Goal: Information Seeking & Learning: Learn about a topic

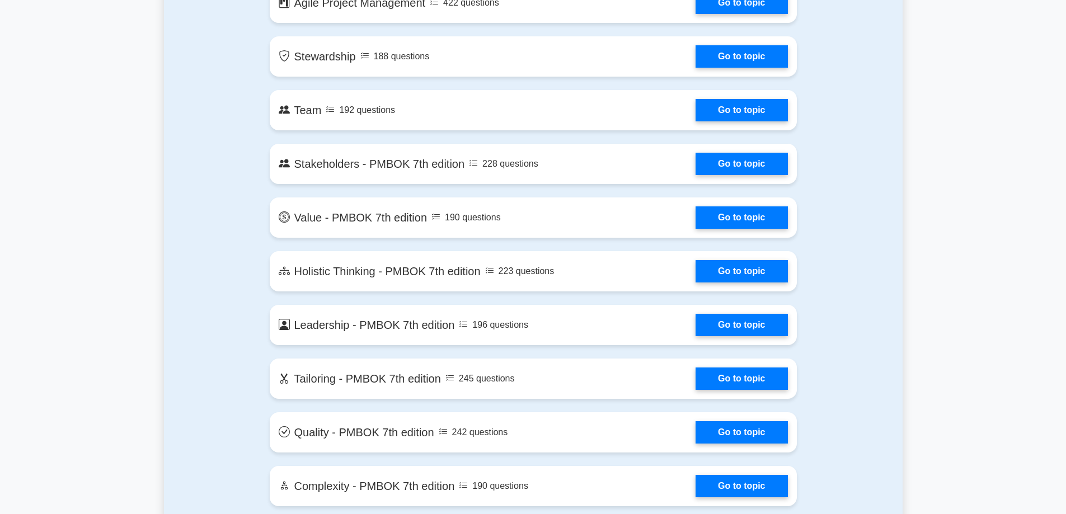
scroll to position [2295, 0]
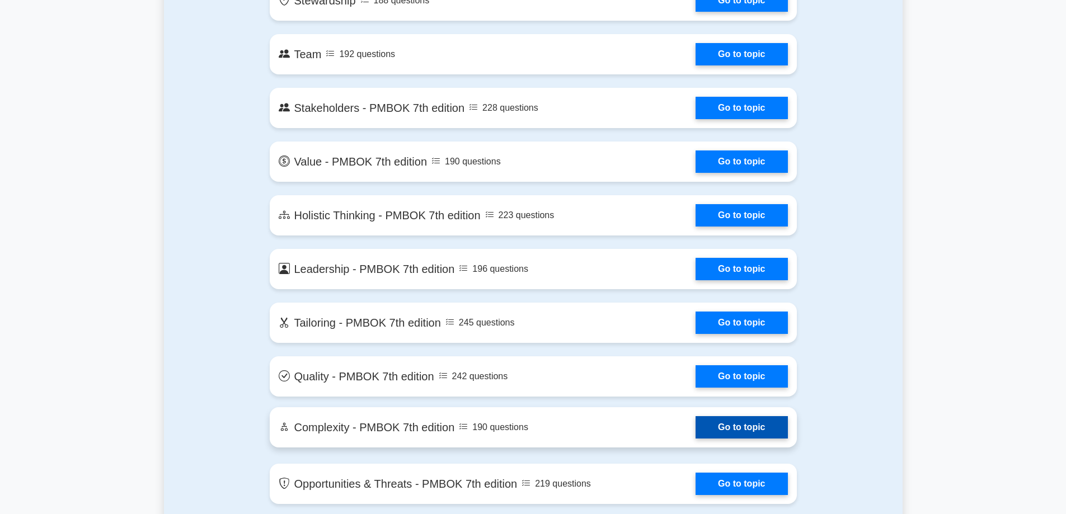
click at [716, 420] on link "Go to topic" at bounding box center [742, 427] width 92 height 22
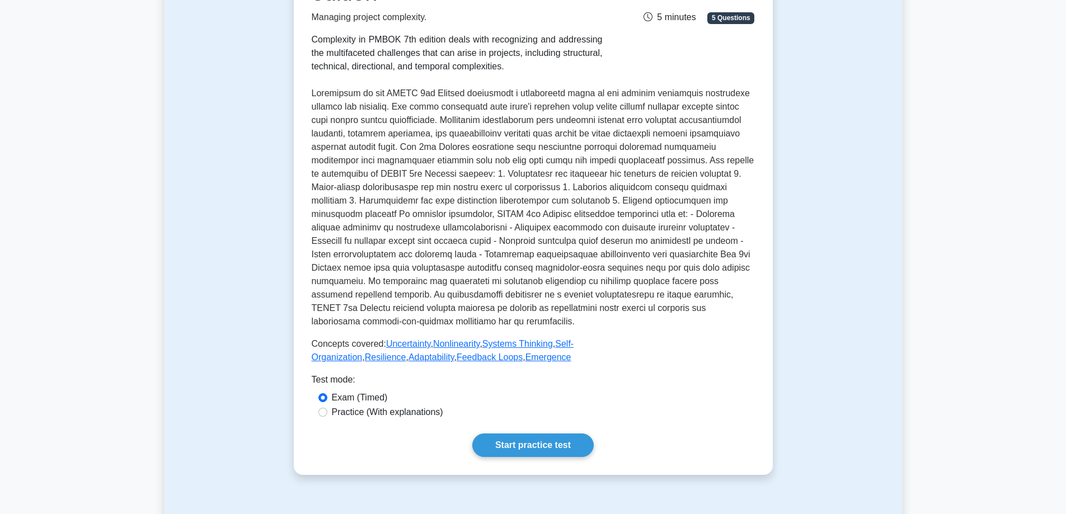
scroll to position [224, 0]
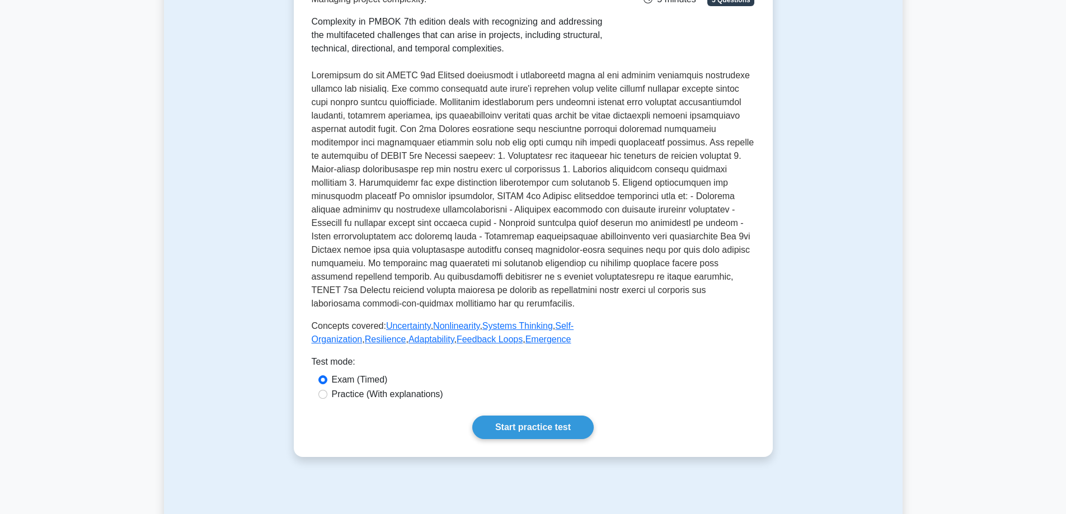
click at [386, 396] on label "Practice (With explanations)" at bounding box center [387, 394] width 111 height 13
click at [327, 396] on input "Practice (With explanations)" at bounding box center [322, 394] width 9 height 9
radio input "true"
click at [517, 429] on link "Start practice test" at bounding box center [532, 428] width 121 height 24
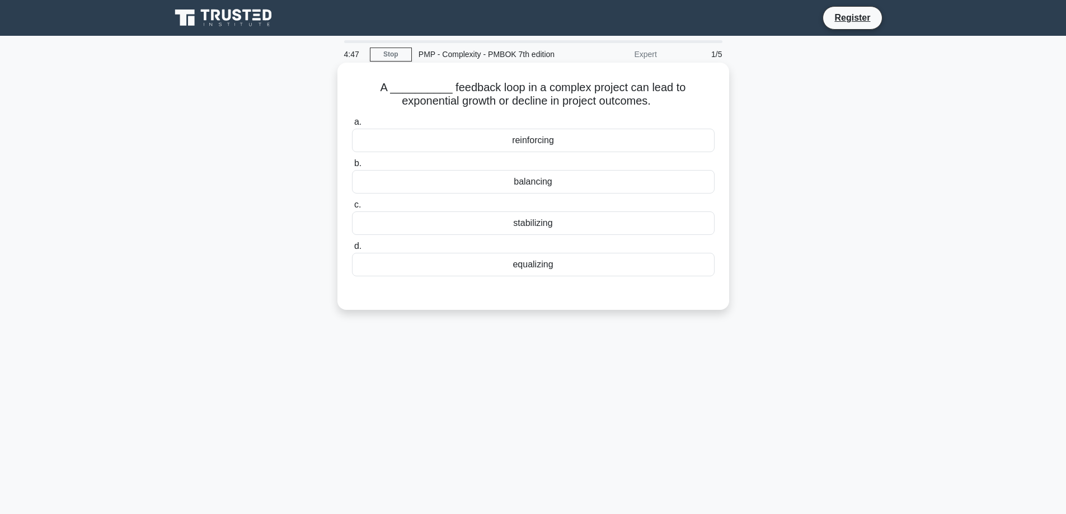
click at [533, 140] on div "reinforcing" at bounding box center [533, 141] width 363 height 24
click at [352, 126] on input "a. reinforcing" at bounding box center [352, 122] width 0 height 7
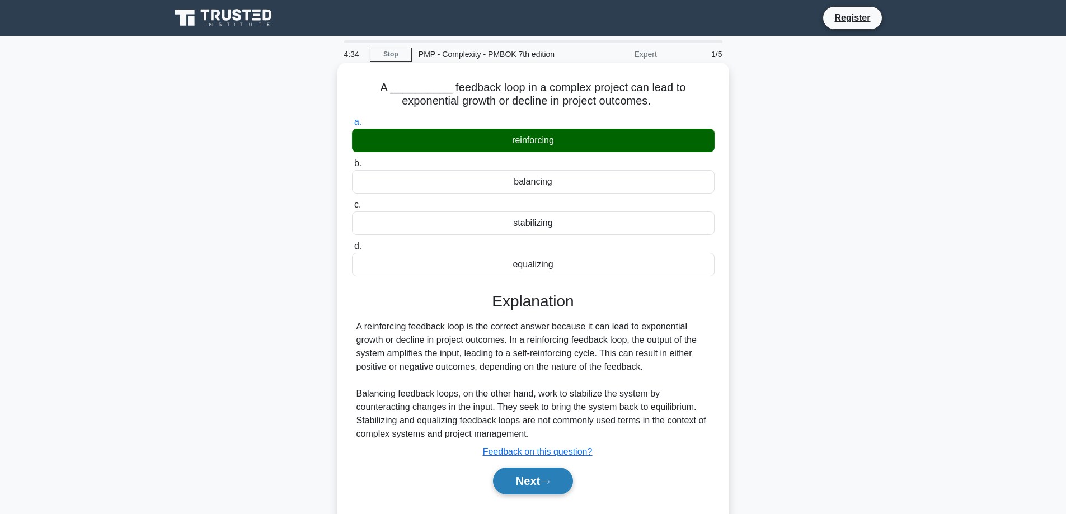
click at [521, 481] on button "Next" at bounding box center [533, 481] width 80 height 27
